Goal: Navigation & Orientation: Find specific page/section

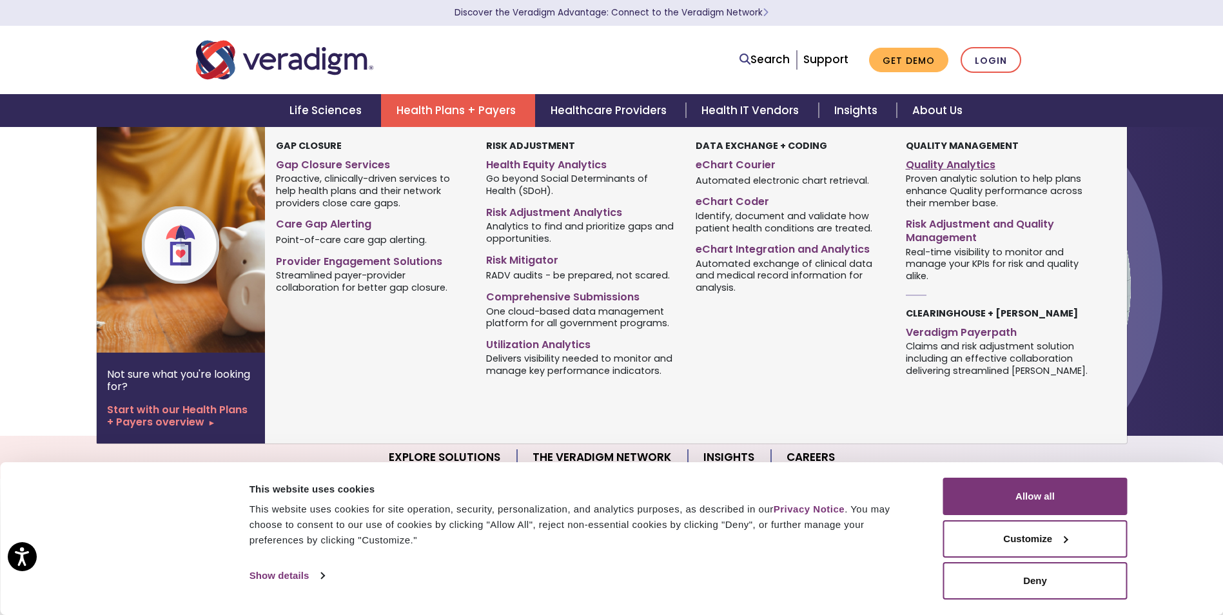
click at [960, 166] on link "Quality Analytics" at bounding box center [1001, 162] width 190 height 19
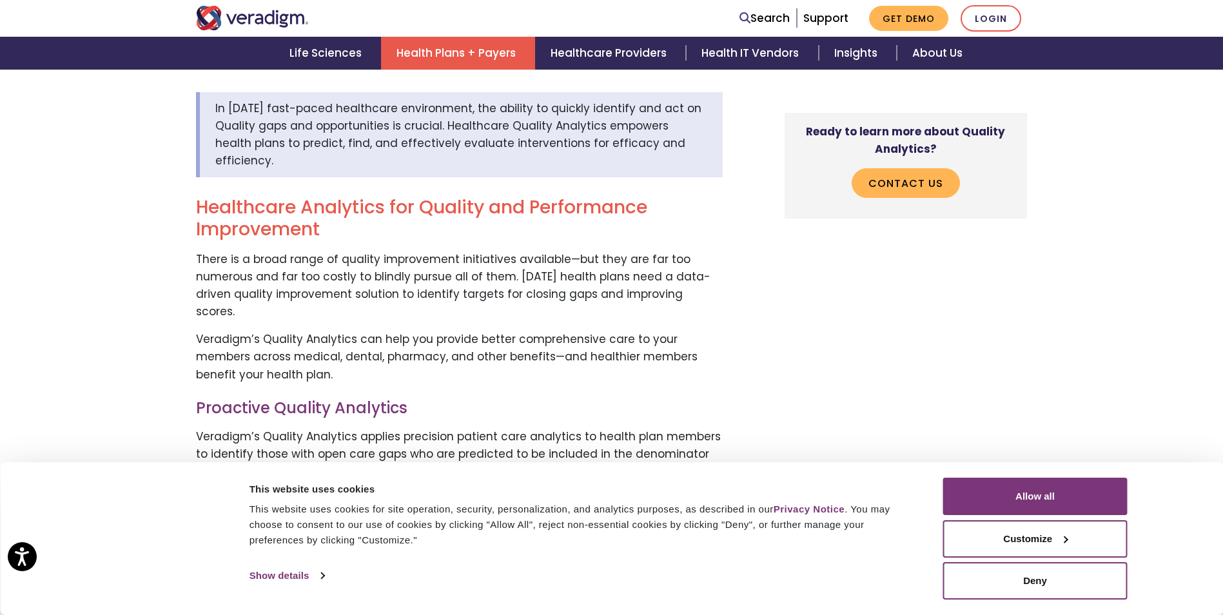
scroll to position [451, 0]
click at [965, 62] on link "About Us" at bounding box center [937, 53] width 81 height 33
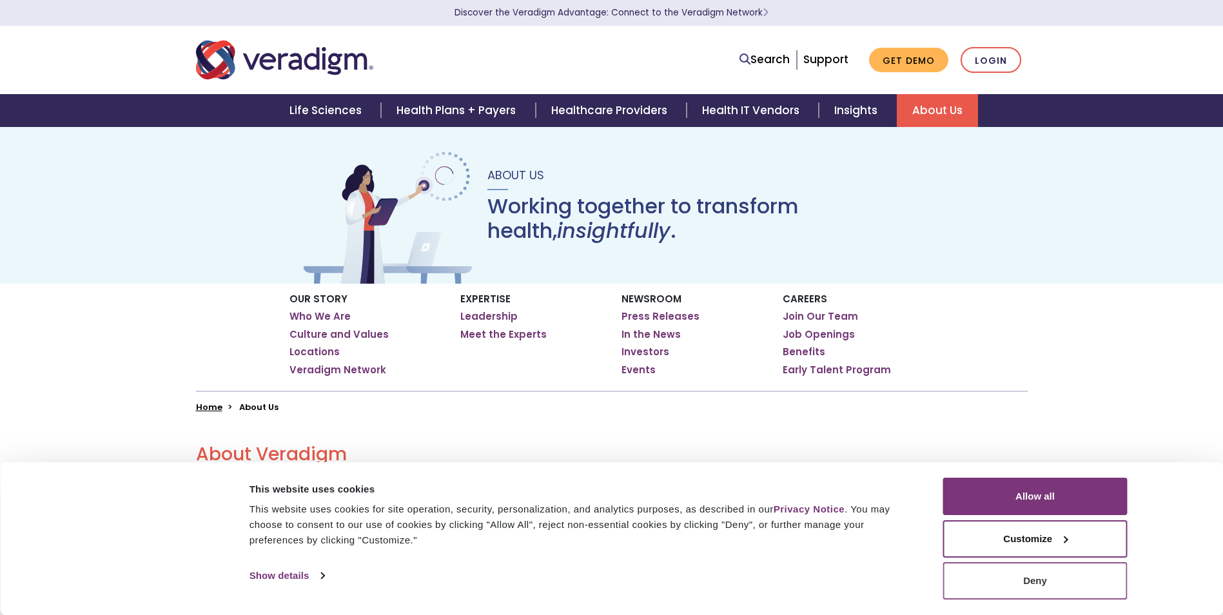
click at [1040, 581] on button "Deny" at bounding box center [1035, 580] width 184 height 37
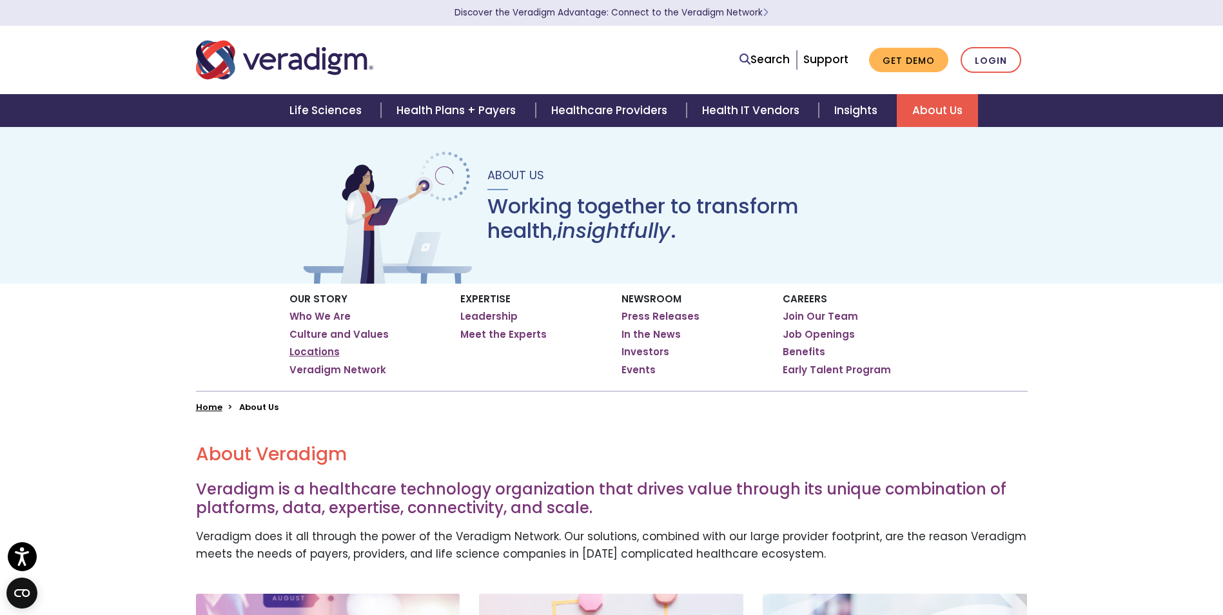
click at [326, 351] on link "Locations" at bounding box center [314, 352] width 50 height 13
